Goal: Check status: Check status

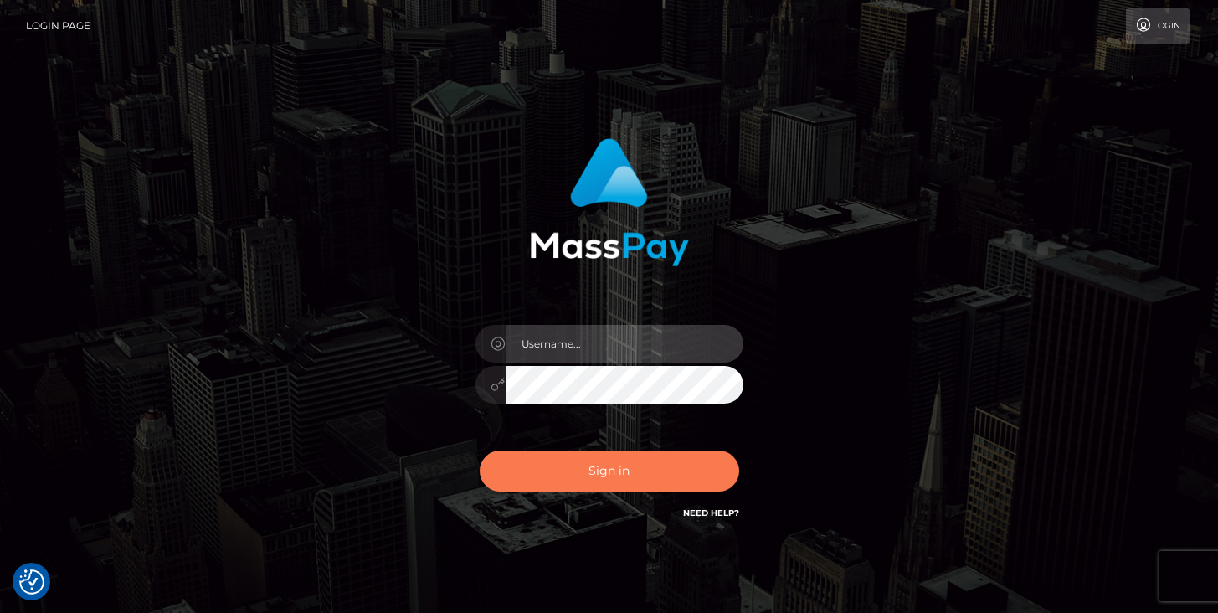
type input "[PERSON_NAME]"
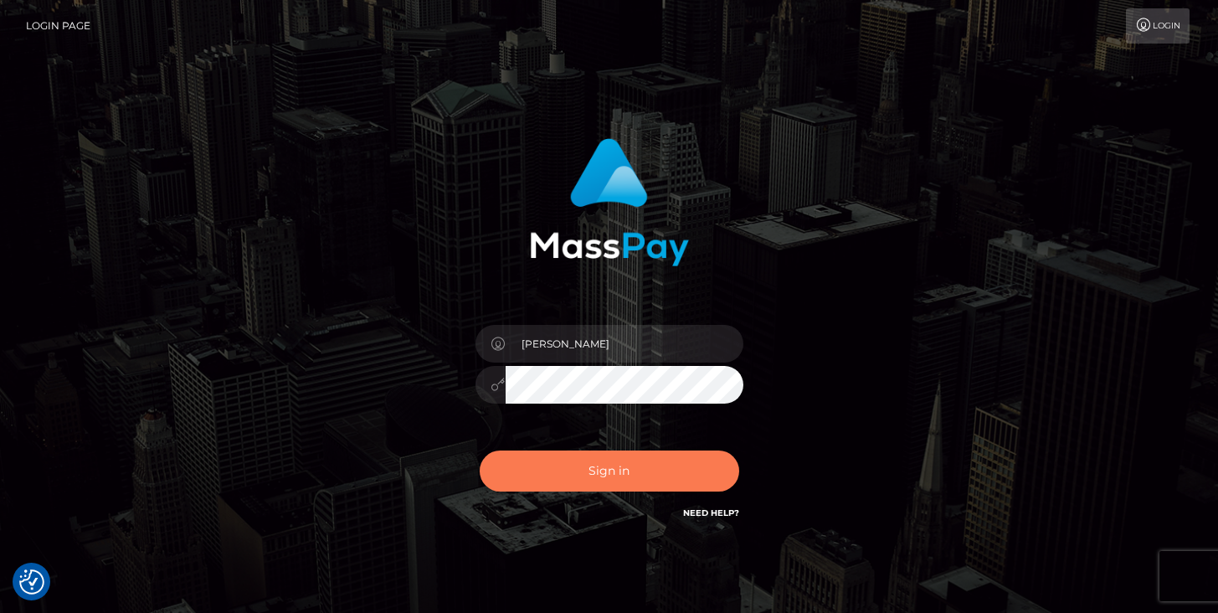
click at [625, 479] on button "Sign in" at bounding box center [610, 471] width 260 height 41
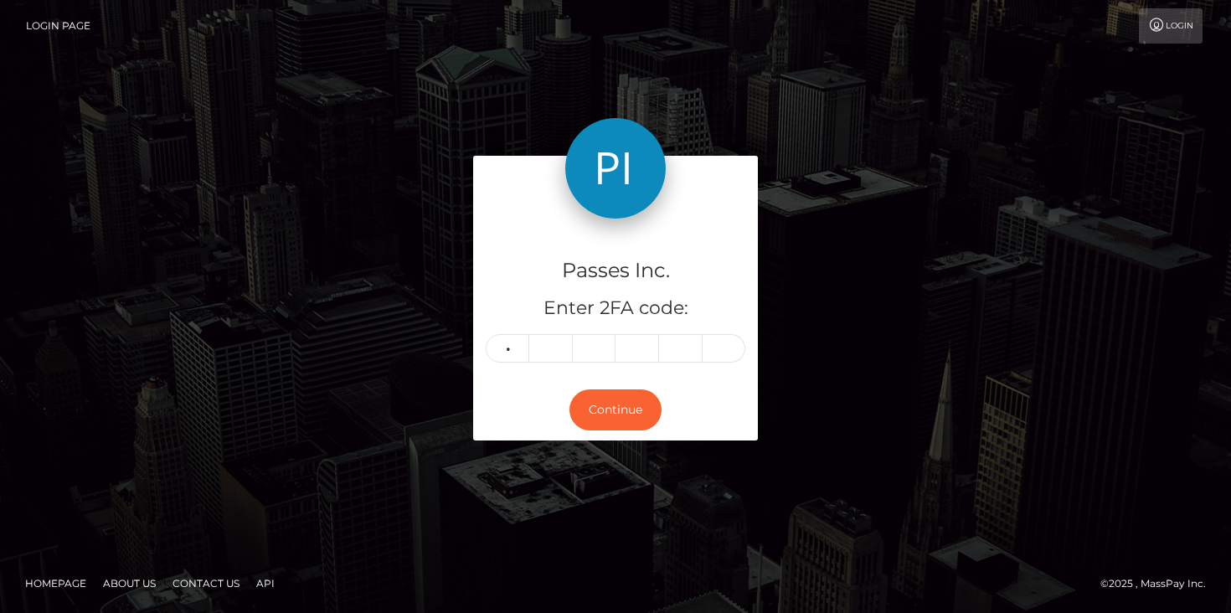
type input "0"
type input "3"
type input "6"
type input "1"
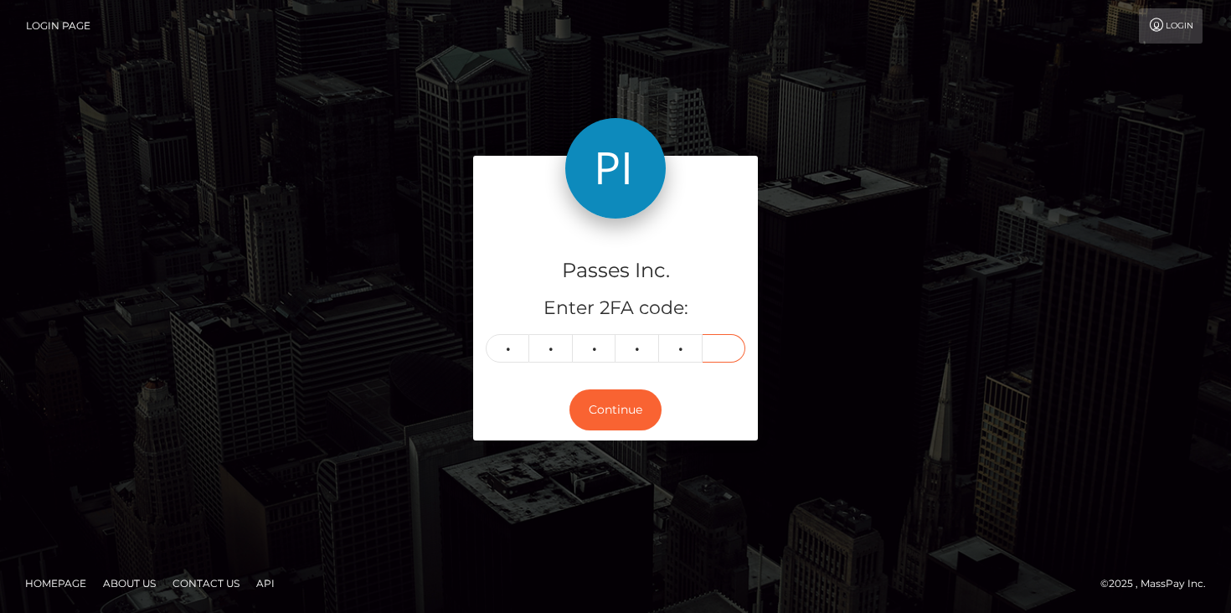
type input "7"
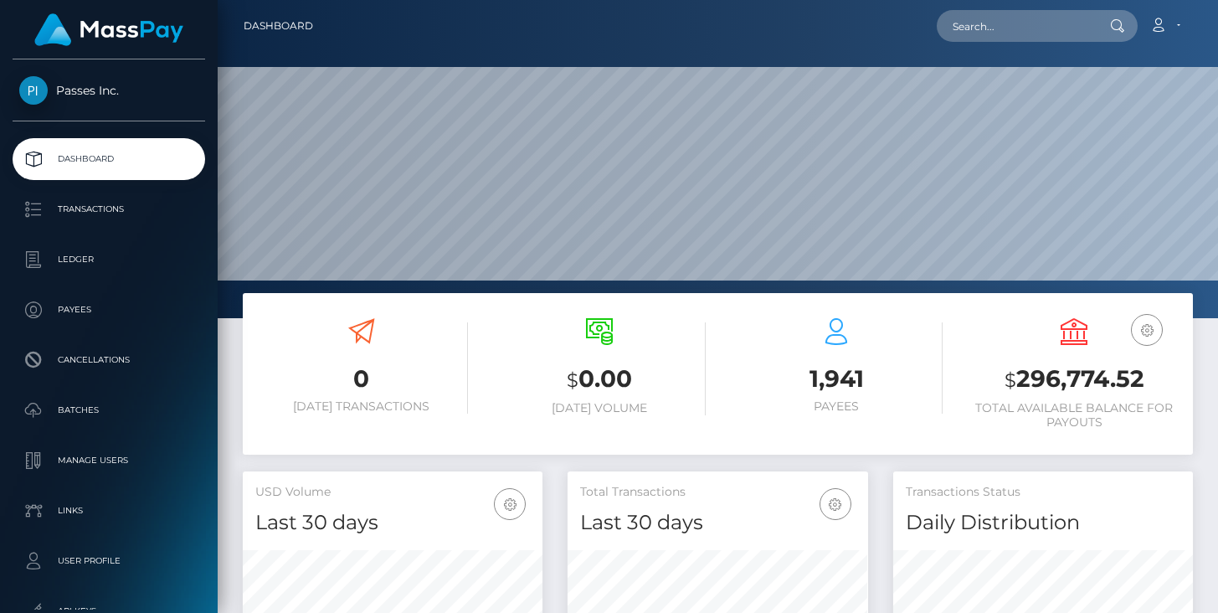
scroll to position [296, 300]
drag, startPoint x: 1018, startPoint y: 384, endPoint x: 1151, endPoint y: 384, distance: 132.3
click at [1151, 384] on h3 "$ 296,774.52" at bounding box center [1074, 380] width 213 height 34
copy h3 "296,774.52"
